Goal: Task Accomplishment & Management: Complete application form

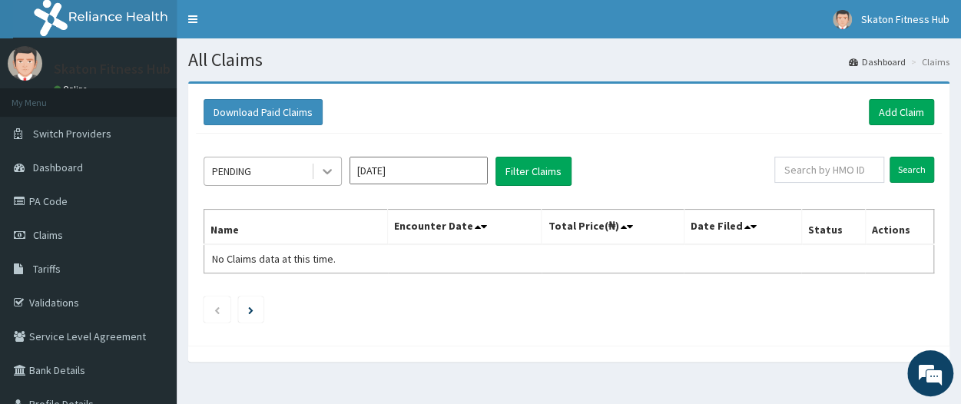
click at [332, 176] on icon at bounding box center [326, 171] width 15 height 15
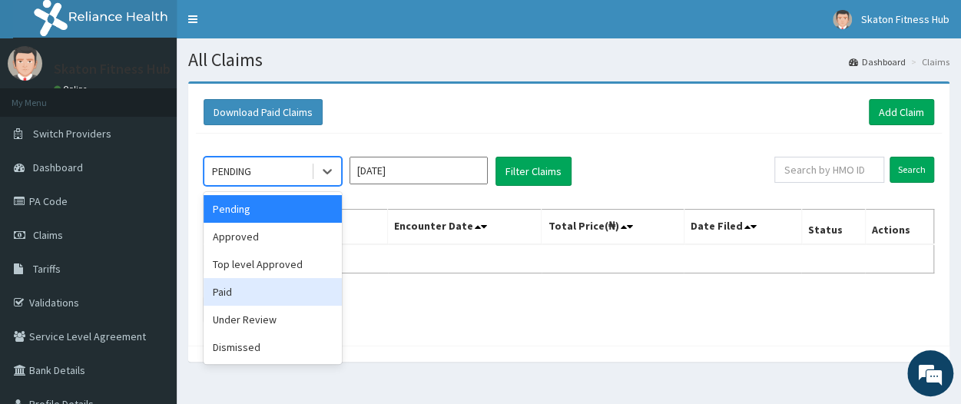
click at [238, 295] on div "Paid" at bounding box center [272, 292] width 138 height 28
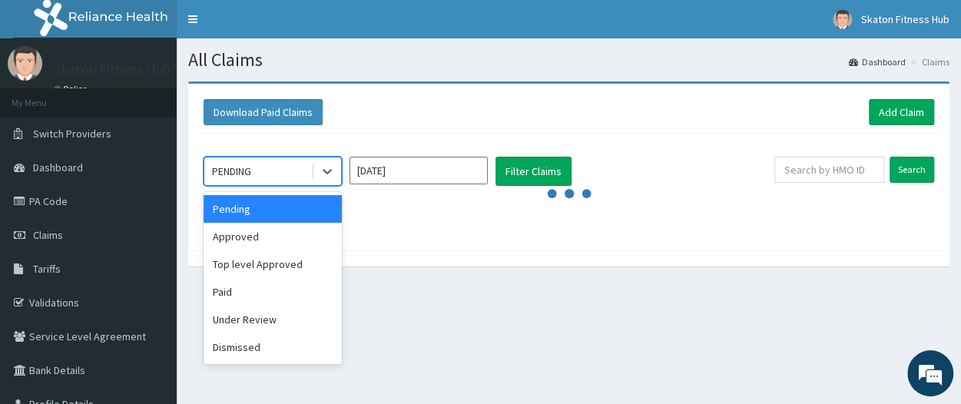
click at [284, 164] on div "PENDING" at bounding box center [257, 171] width 107 height 25
click at [246, 302] on div "Paid" at bounding box center [272, 292] width 138 height 28
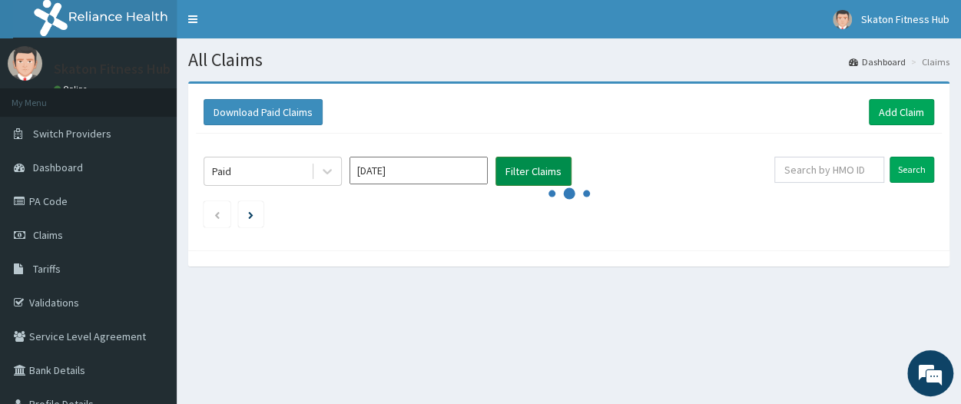
click at [547, 164] on button "Filter Claims" at bounding box center [533, 171] width 76 height 29
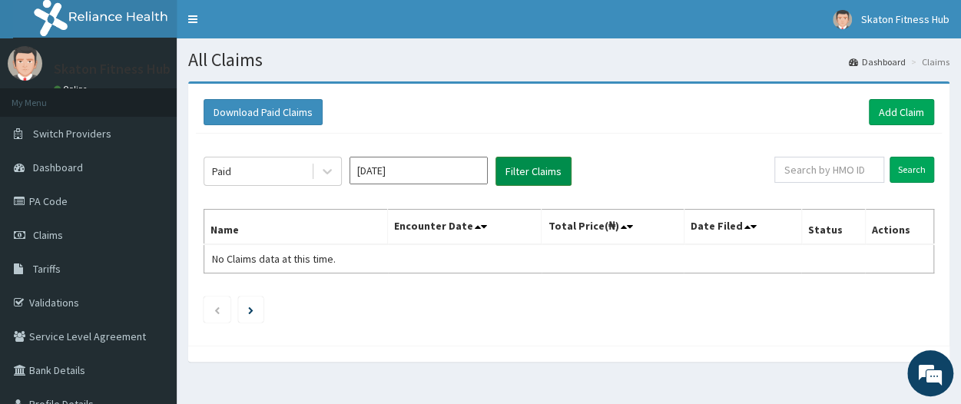
click at [547, 164] on button "Filter Claims" at bounding box center [533, 171] width 76 height 29
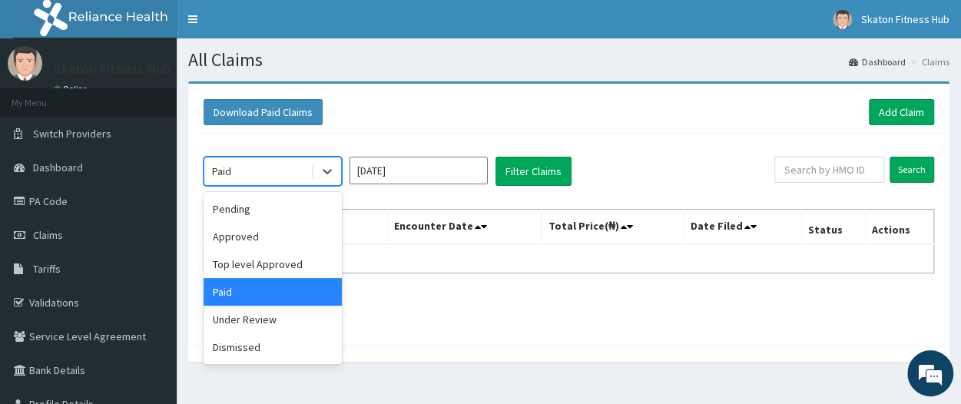
click at [309, 170] on div "Paid" at bounding box center [257, 171] width 107 height 25
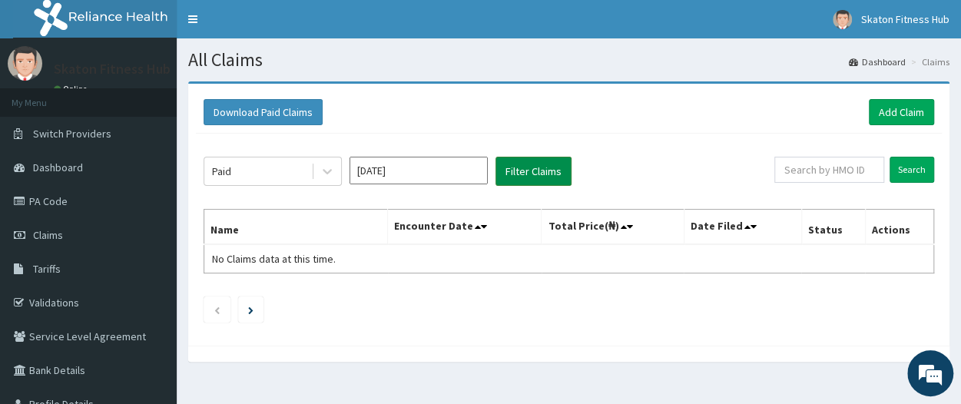
click at [528, 172] on button "Filter Claims" at bounding box center [533, 171] width 76 height 29
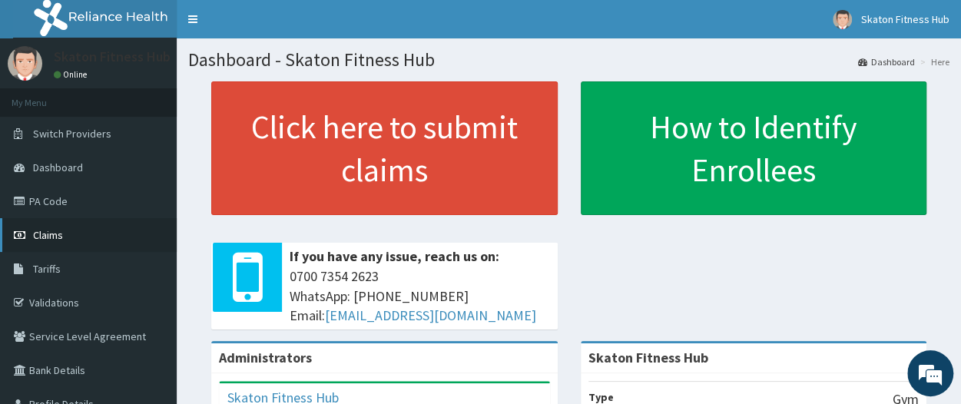
click at [48, 243] on link "Claims" at bounding box center [88, 235] width 177 height 34
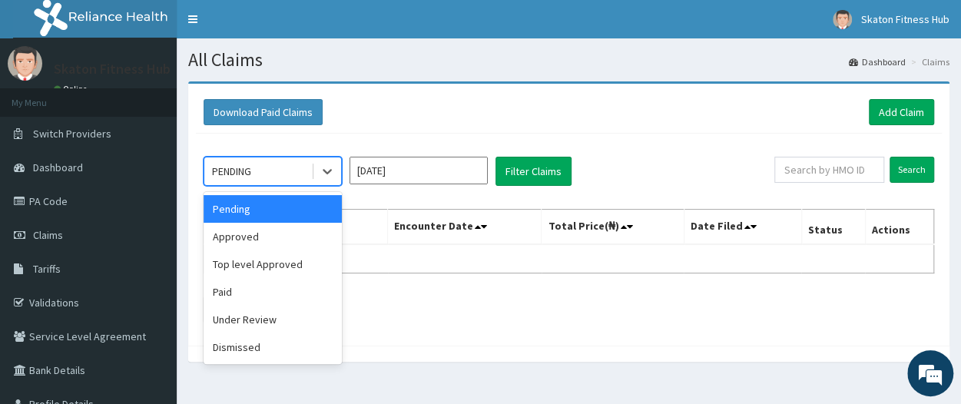
click at [280, 170] on div "PENDING" at bounding box center [257, 171] width 107 height 25
click at [253, 282] on div "Paid" at bounding box center [272, 292] width 138 height 28
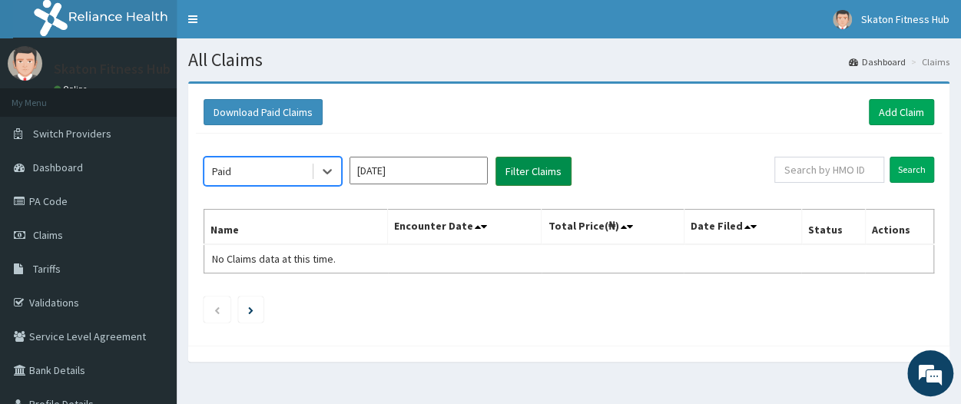
click at [518, 176] on button "Filter Claims" at bounding box center [533, 171] width 76 height 29
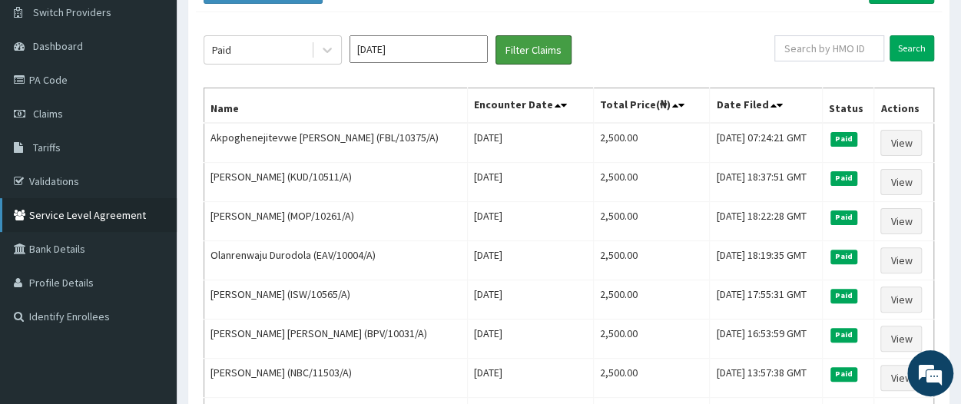
scroll to position [124, 0]
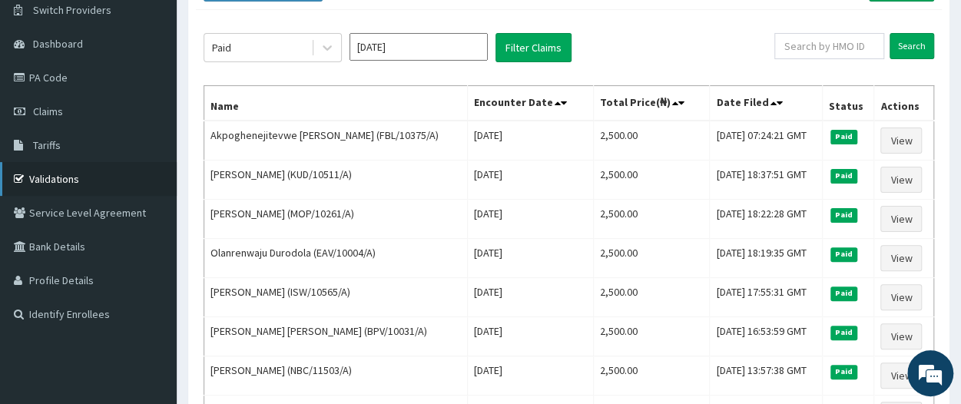
click at [94, 178] on link "Validations" at bounding box center [88, 179] width 177 height 34
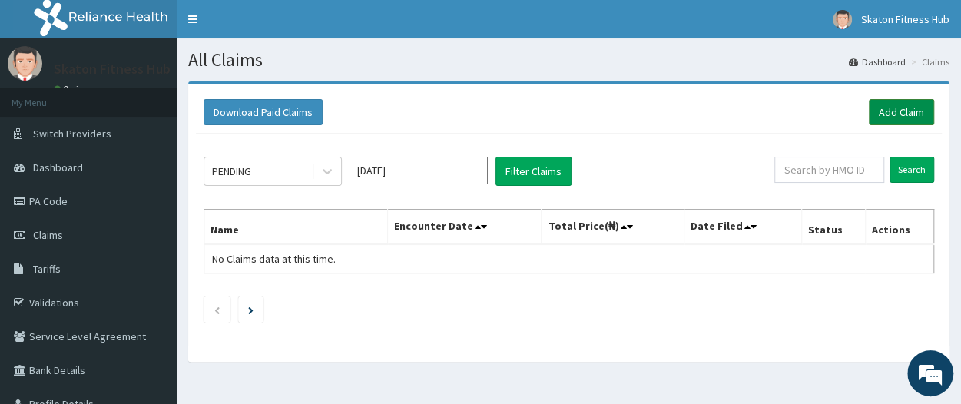
click at [914, 110] on link "Add Claim" at bounding box center [900, 112] width 65 height 26
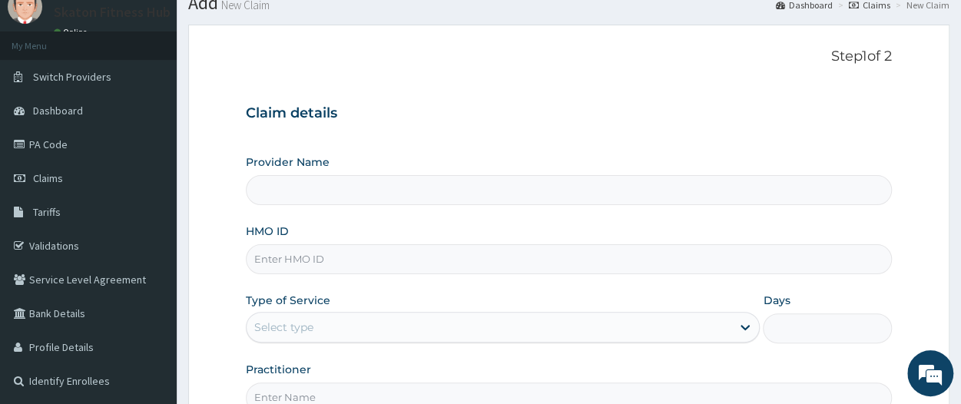
type input "Skaton Fitness Hub"
type input "1"
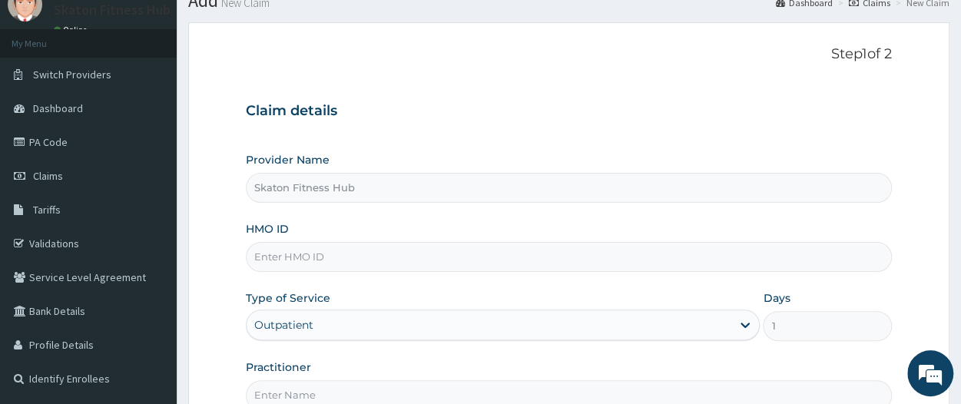
click at [288, 251] on input "HMO ID" at bounding box center [569, 257] width 646 height 30
paste input "KUD/10511/A Ayobami Oshokoya"
drag, startPoint x: 316, startPoint y: 253, endPoint x: 465, endPoint y: 246, distance: 149.1
click at [465, 246] on input "KUD/10511/A Ayobami Oshokoya" at bounding box center [569, 257] width 646 height 30
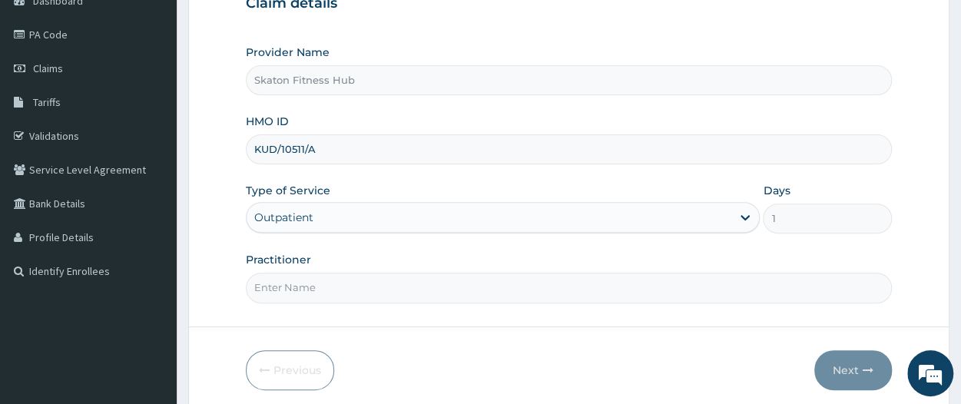
scroll to position [0, 0]
type input "KUD/10511/A"
click at [288, 282] on input "Practitioner" at bounding box center [569, 288] width 646 height 30
paste input "KUD/10511/A Ayobami Oshokoya"
drag, startPoint x: 316, startPoint y: 285, endPoint x: 227, endPoint y: 291, distance: 90.1
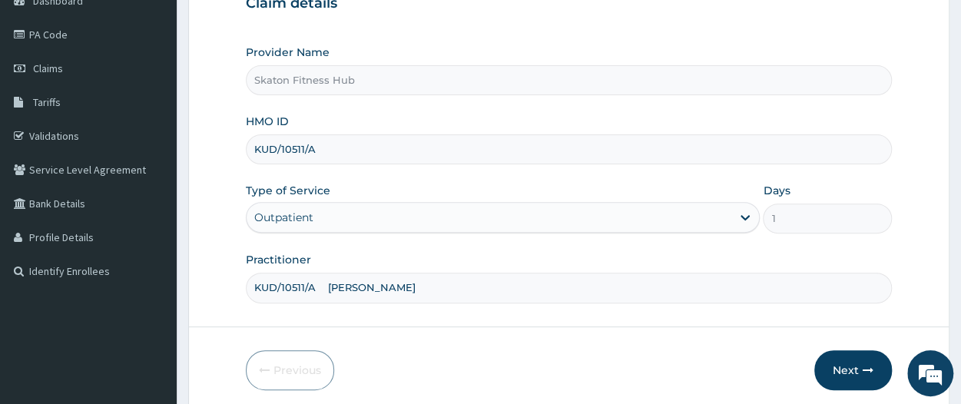
click at [227, 291] on form "Step 1 of 2 Claim details Provider Name Skaton Fitness Hub HMO ID KUD/10511/A T…" at bounding box center [568, 164] width 761 height 498
click at [273, 285] on input "Ayobami Oshokoya" at bounding box center [569, 288] width 646 height 30
type input "Ayobami Oshokoya"
click at [844, 366] on button "Next" at bounding box center [853, 370] width 78 height 40
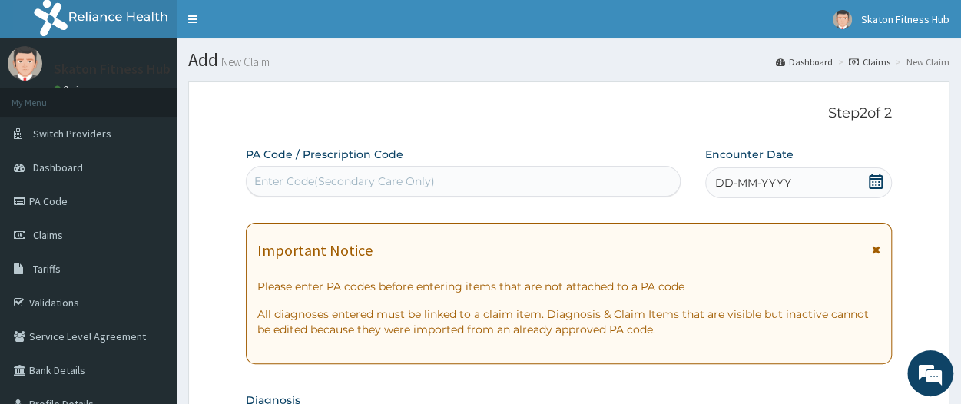
click at [301, 178] on div "Enter Code(Secondary Care Only)" at bounding box center [344, 181] width 180 height 15
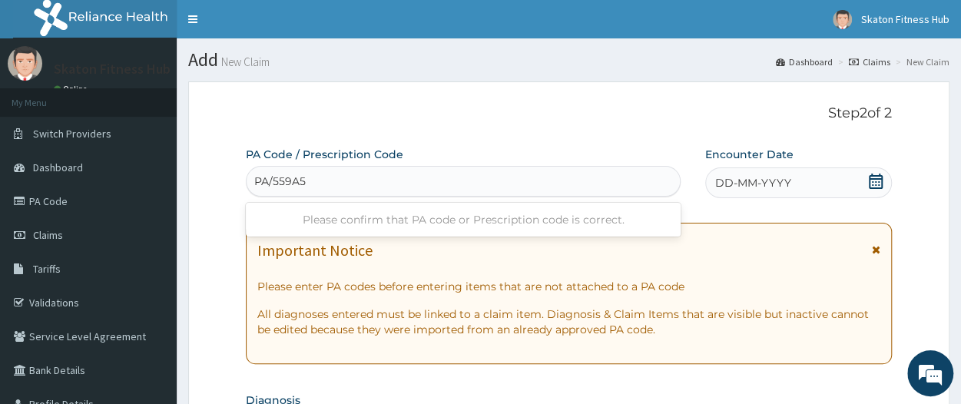
type input "PA/559A58"
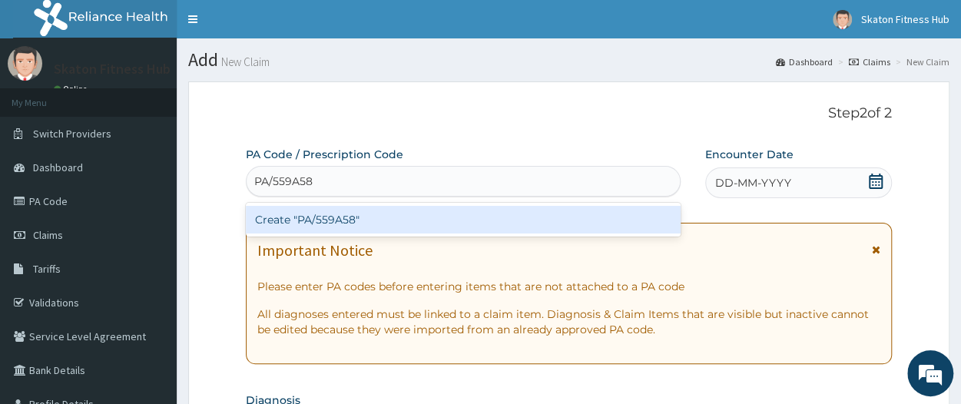
click at [337, 226] on div "Create "PA/559A58"" at bounding box center [463, 220] width 435 height 28
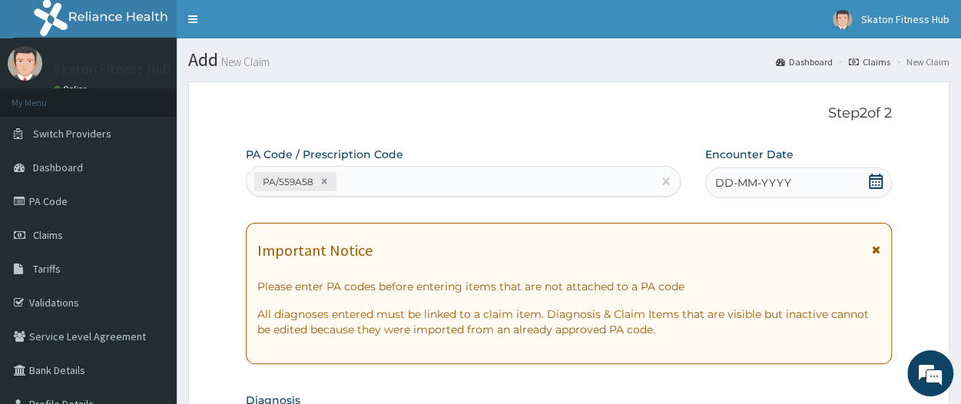
click at [877, 177] on icon at bounding box center [875, 181] width 15 height 15
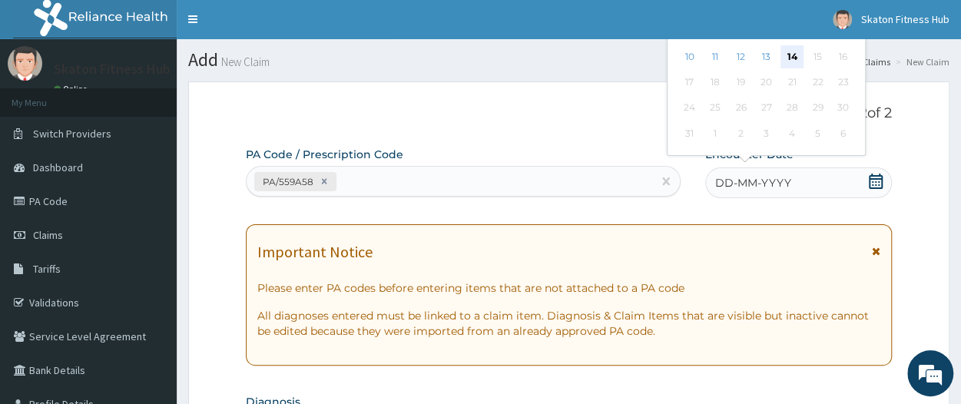
click at [791, 60] on div "14" at bounding box center [791, 56] width 23 height 23
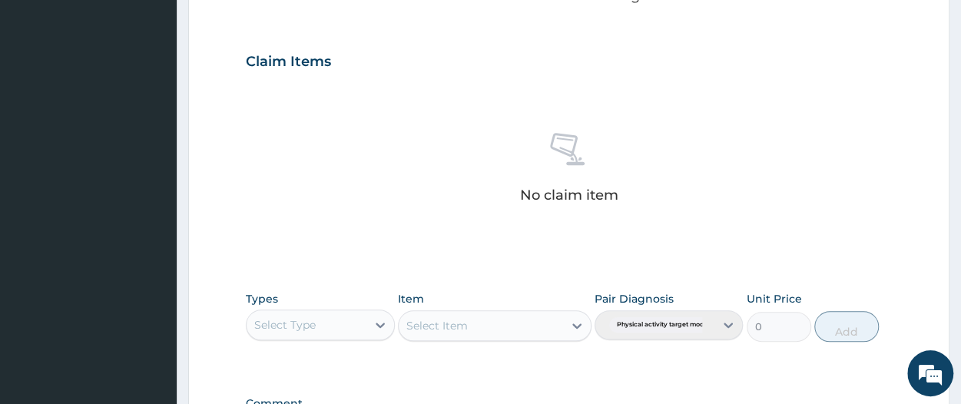
scroll to position [492, 0]
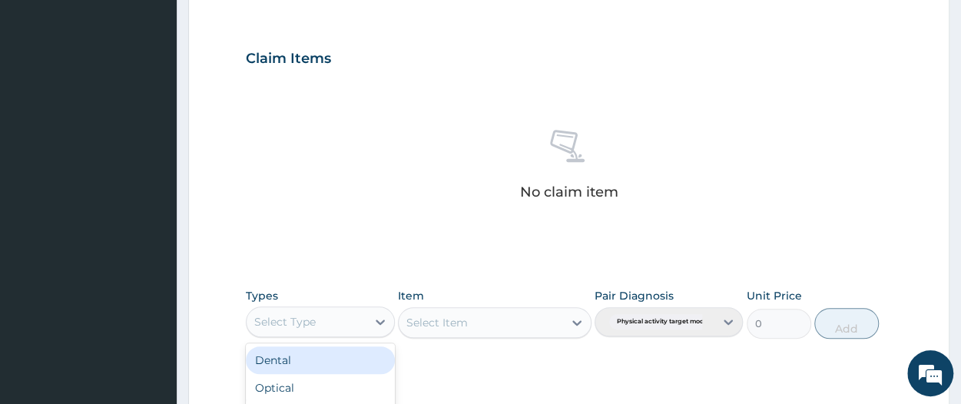
click at [357, 326] on div "Select Type" at bounding box center [305, 321] width 119 height 25
type input "gym"
click at [356, 362] on div "Gym" at bounding box center [320, 360] width 148 height 28
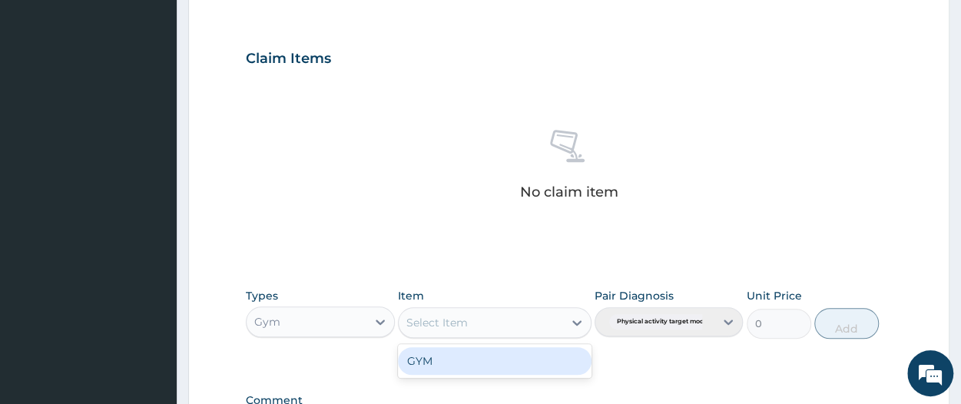
click at [461, 316] on div "Select Item" at bounding box center [436, 322] width 61 height 15
click at [459, 354] on div "GYM" at bounding box center [495, 361] width 194 height 28
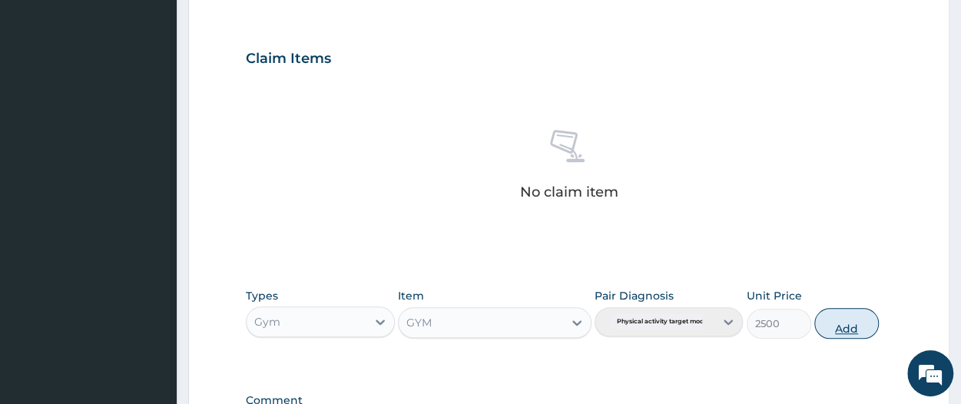
click at [845, 320] on button "Add" at bounding box center [846, 323] width 65 height 31
type input "0"
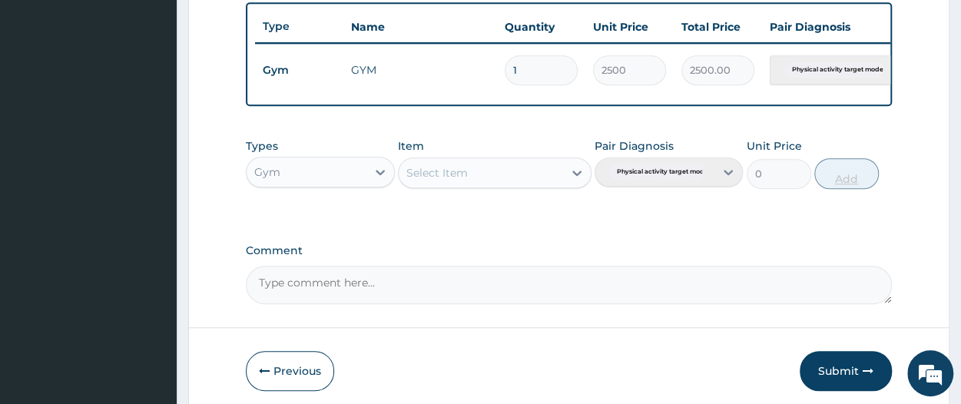
scroll to position [612, 0]
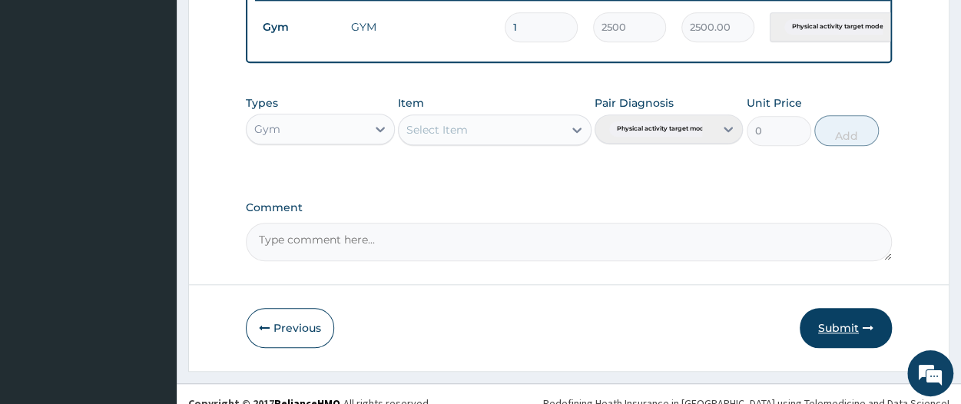
click at [845, 327] on button "Submit" at bounding box center [845, 328] width 92 height 40
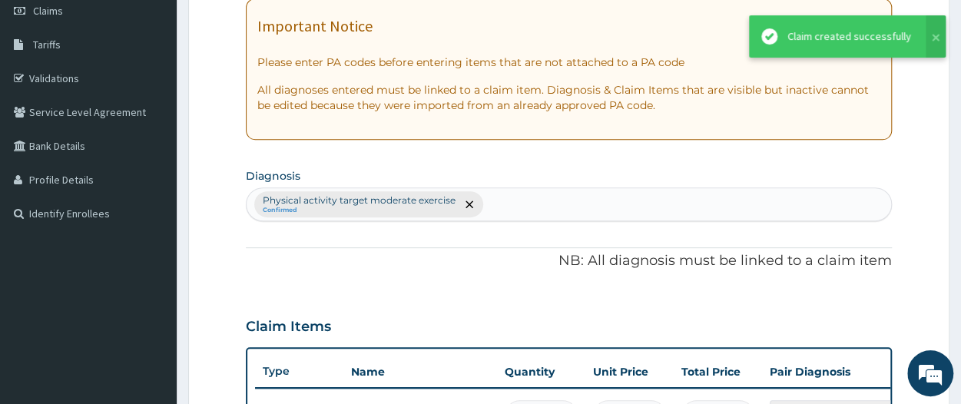
scroll to position [107, 0]
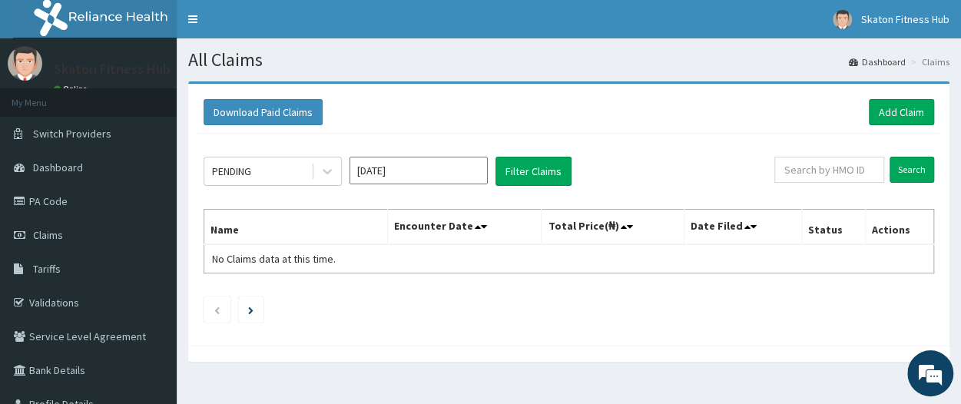
click at [339, 111] on div "Download Paid Claims Add Claim" at bounding box center [568, 112] width 730 height 26
